Goal: Information Seeking & Learning: Learn about a topic

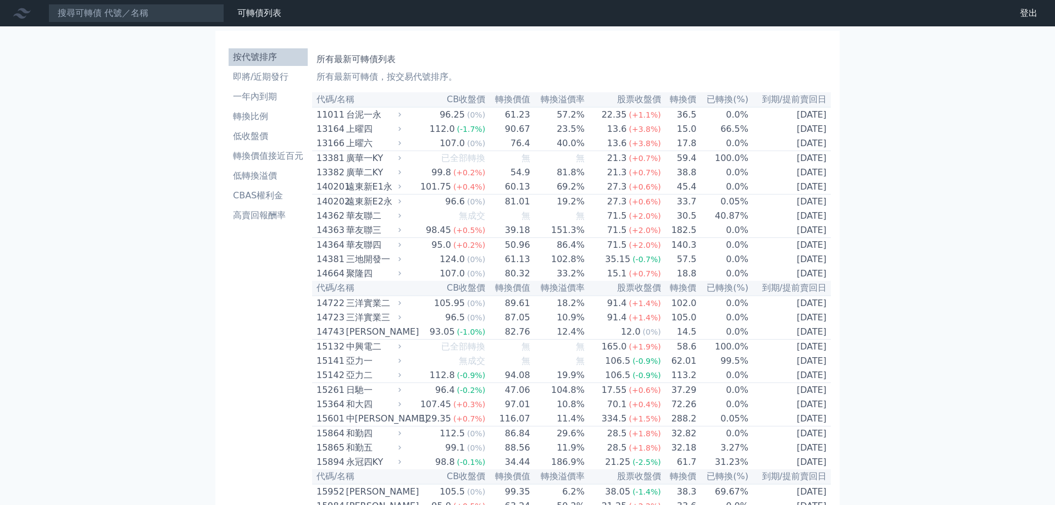
click at [273, 83] on li "即將/近期發行" at bounding box center [268, 76] width 79 height 13
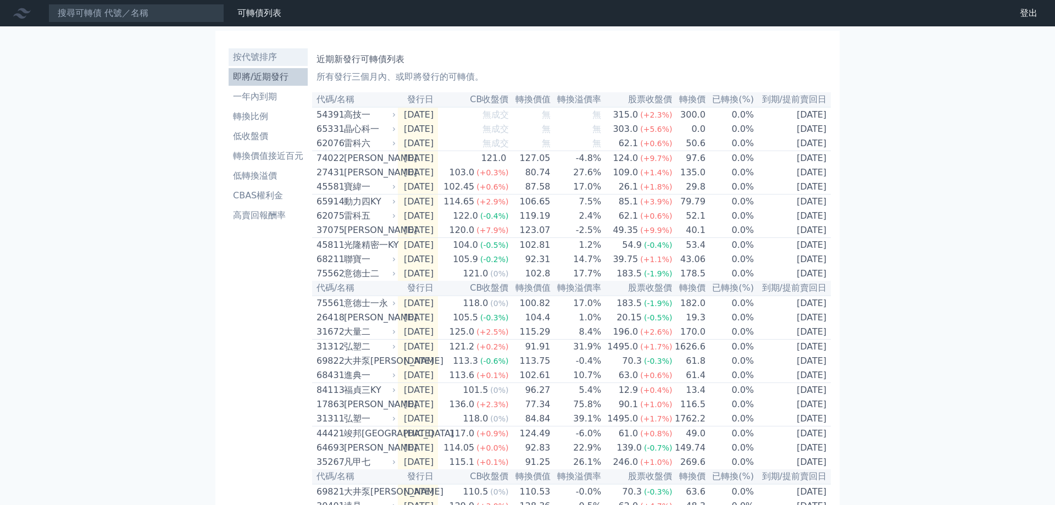
click at [252, 57] on li "按代號排序" at bounding box center [268, 57] width 79 height 13
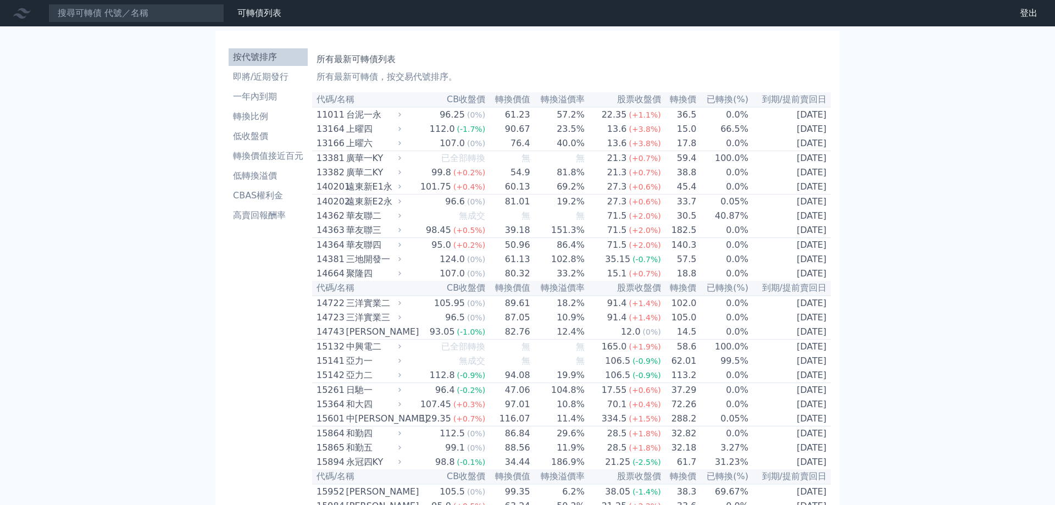
click at [572, 97] on th "轉換溢價率" at bounding box center [558, 99] width 54 height 15
click at [269, 118] on li "轉換比例" at bounding box center [268, 116] width 79 height 13
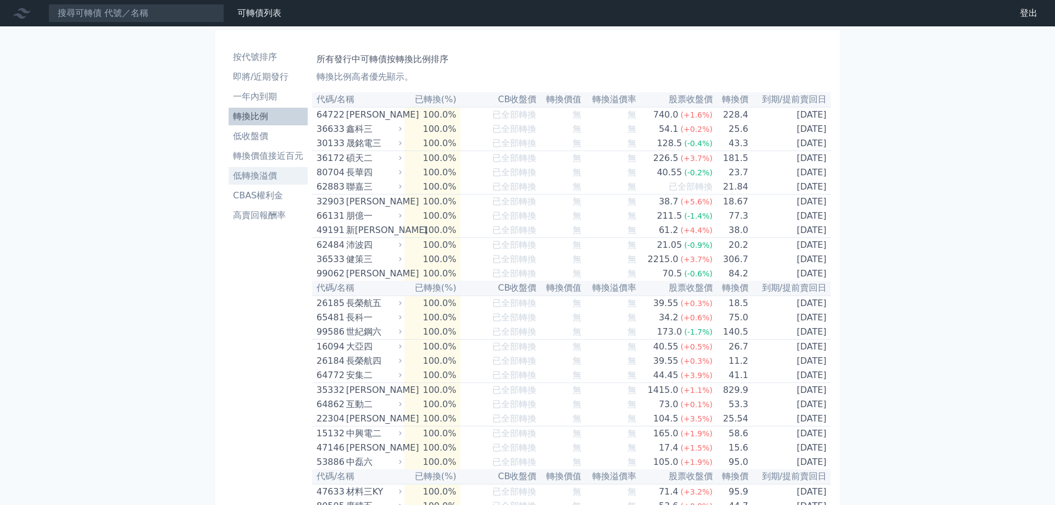
click at [248, 176] on li "低轉換溢價" at bounding box center [268, 175] width 79 height 13
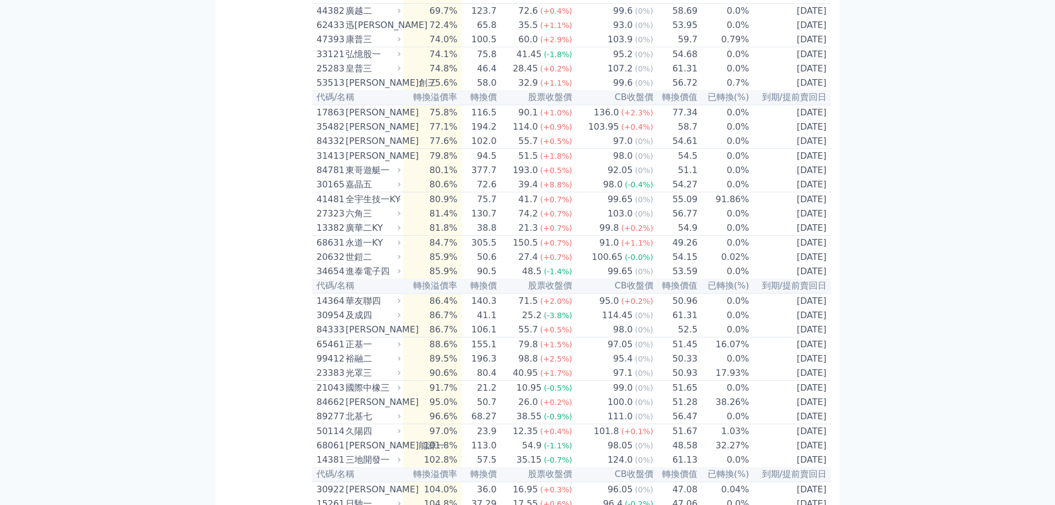
scroll to position [4708, 0]
